Goal: Book appointment/travel/reservation

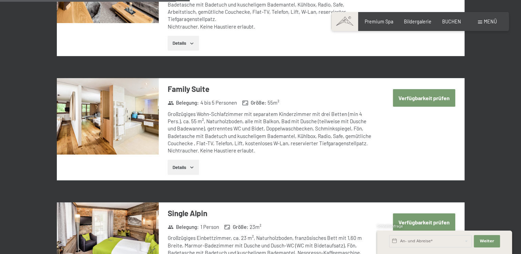
scroll to position [852, 0]
click at [437, 89] on button "Verfügbarkeit prüfen" at bounding box center [424, 98] width 62 height 18
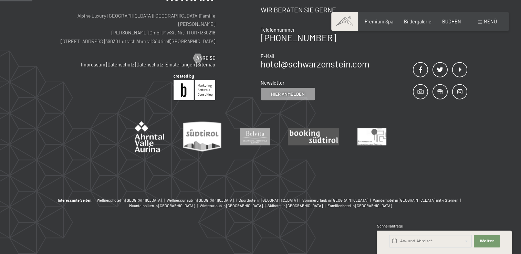
scroll to position [145, 0]
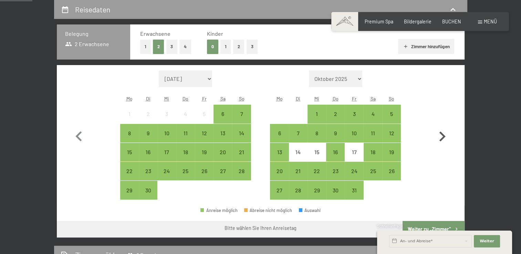
click at [448, 143] on icon "button" at bounding box center [442, 137] width 20 height 20
select select "2025-10-01"
select select "2025-11-01"
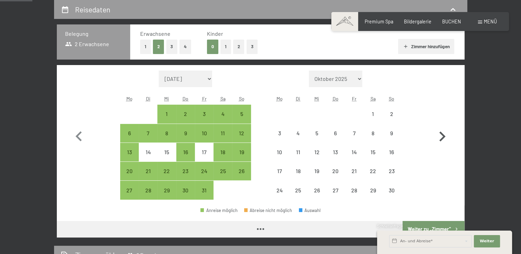
click at [448, 143] on icon "button" at bounding box center [442, 137] width 20 height 20
select select "2025-11-01"
select select "2025-12-01"
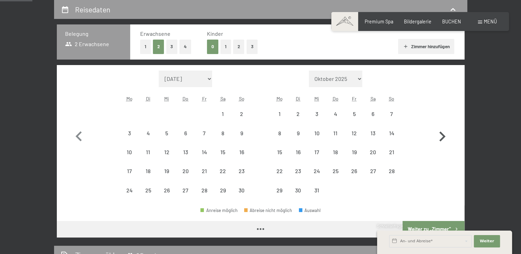
click at [448, 143] on icon "button" at bounding box center [442, 137] width 20 height 20
select select "2025-12-01"
select select "2026-01-01"
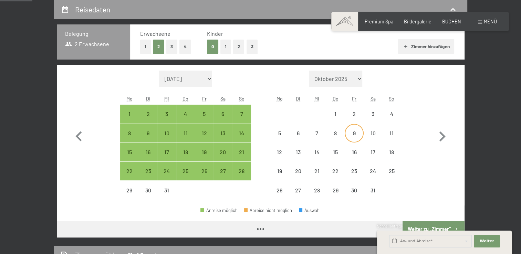
select select "2025-12-01"
select select "2026-01-01"
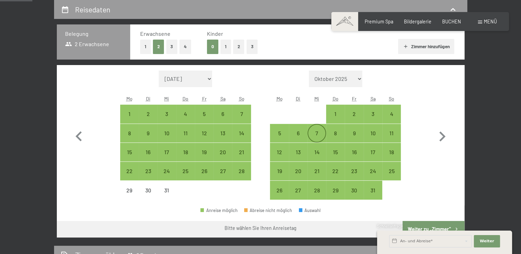
click at [321, 132] on div "7" at bounding box center [316, 138] width 17 height 17
select select "2025-12-01"
select select "2026-01-01"
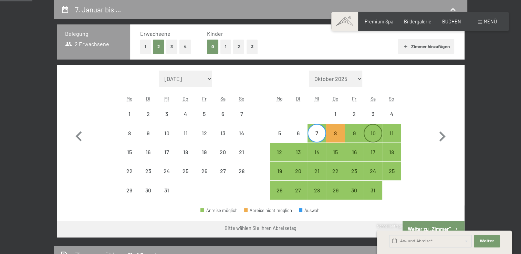
click at [373, 134] on div "10" at bounding box center [372, 138] width 17 height 17
select select "2025-12-01"
select select "2026-01-01"
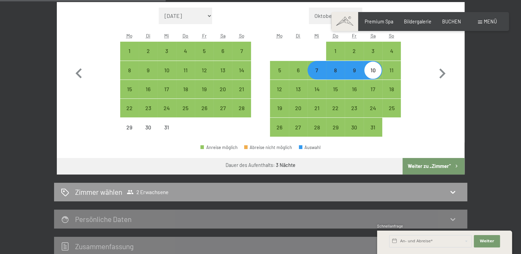
click at [437, 162] on button "Weiter zu „Zimmer“" at bounding box center [433, 166] width 62 height 17
select select "2025-12-01"
select select "2026-01-01"
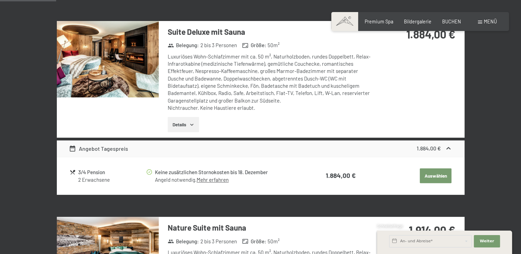
scroll to position [0, 0]
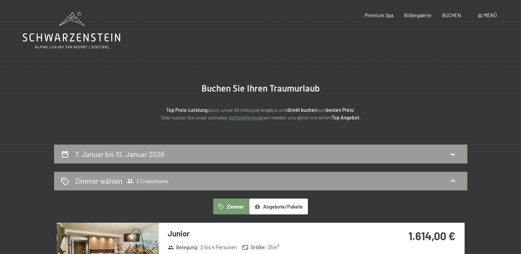
drag, startPoint x: 256, startPoint y: 15, endPoint x: 314, endPoint y: 130, distance: 129.1
click at [314, 130] on section "Buchen Sie Ihren Traumurlaub Top Preis-Leistung durch unser All-inklusive Angeb…" at bounding box center [260, 103] width 521 height 84
drag, startPoint x: 10, startPoint y: 0, endPoint x: 172, endPoint y: 31, distance: 164.6
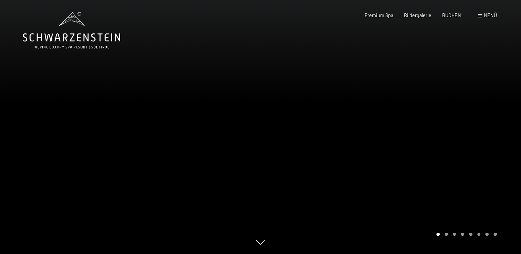
click at [480, 13] on div "Menü" at bounding box center [487, 15] width 19 height 7
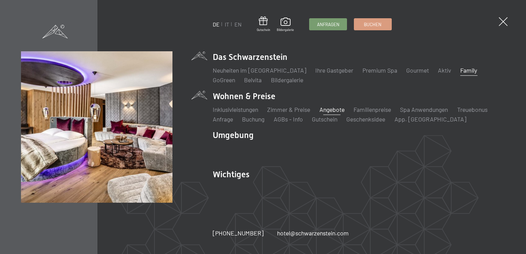
click at [323, 106] on link "Angebote" at bounding box center [331, 110] width 25 height 8
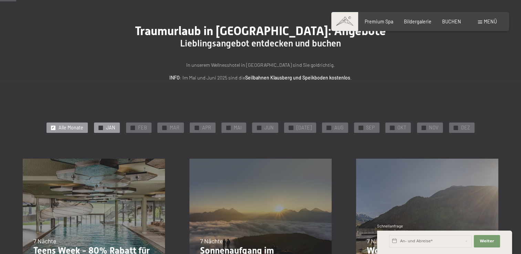
click at [107, 128] on div "✓ JAN" at bounding box center [107, 127] width 26 height 10
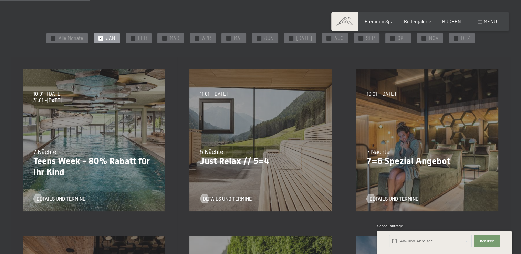
scroll to position [126, 0]
click at [232, 199] on span "Details und Termine" at bounding box center [234, 199] width 49 height 7
